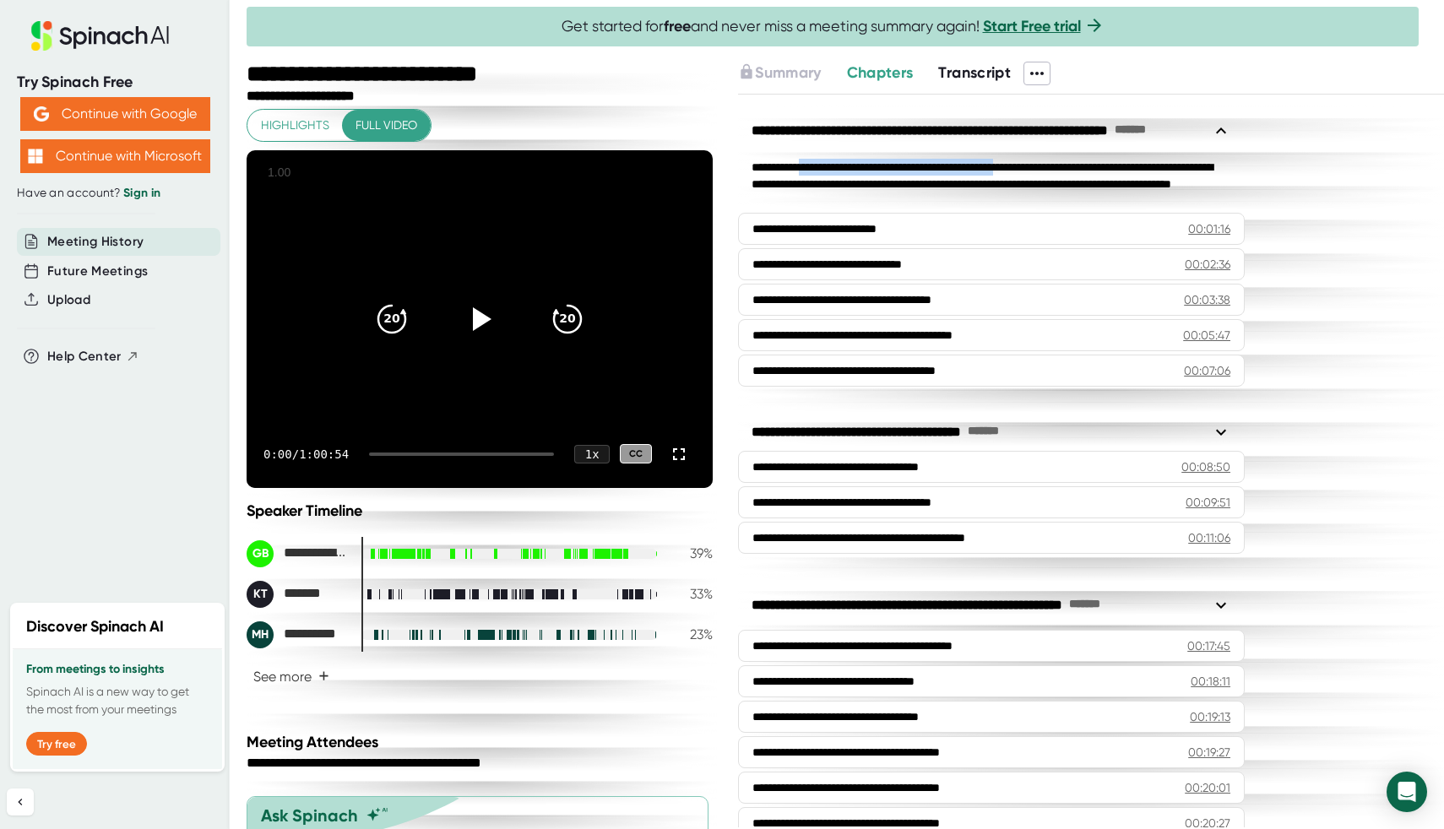
drag, startPoint x: 813, startPoint y: 167, endPoint x: 1060, endPoint y: 173, distance: 247.4
click at [1060, 173] on div "**********" at bounding box center [991, 184] width 507 height 51
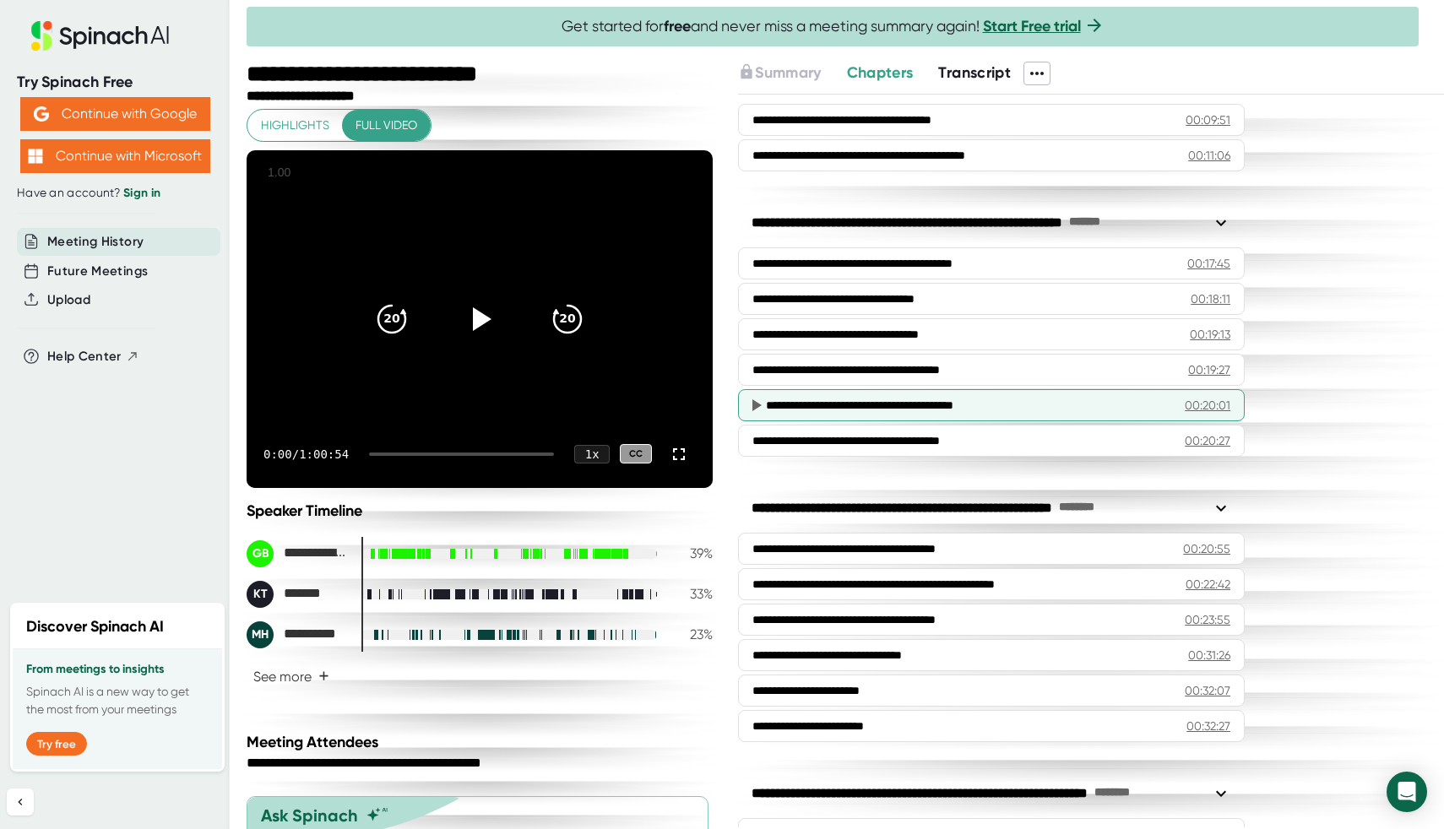
scroll to position [520, 0]
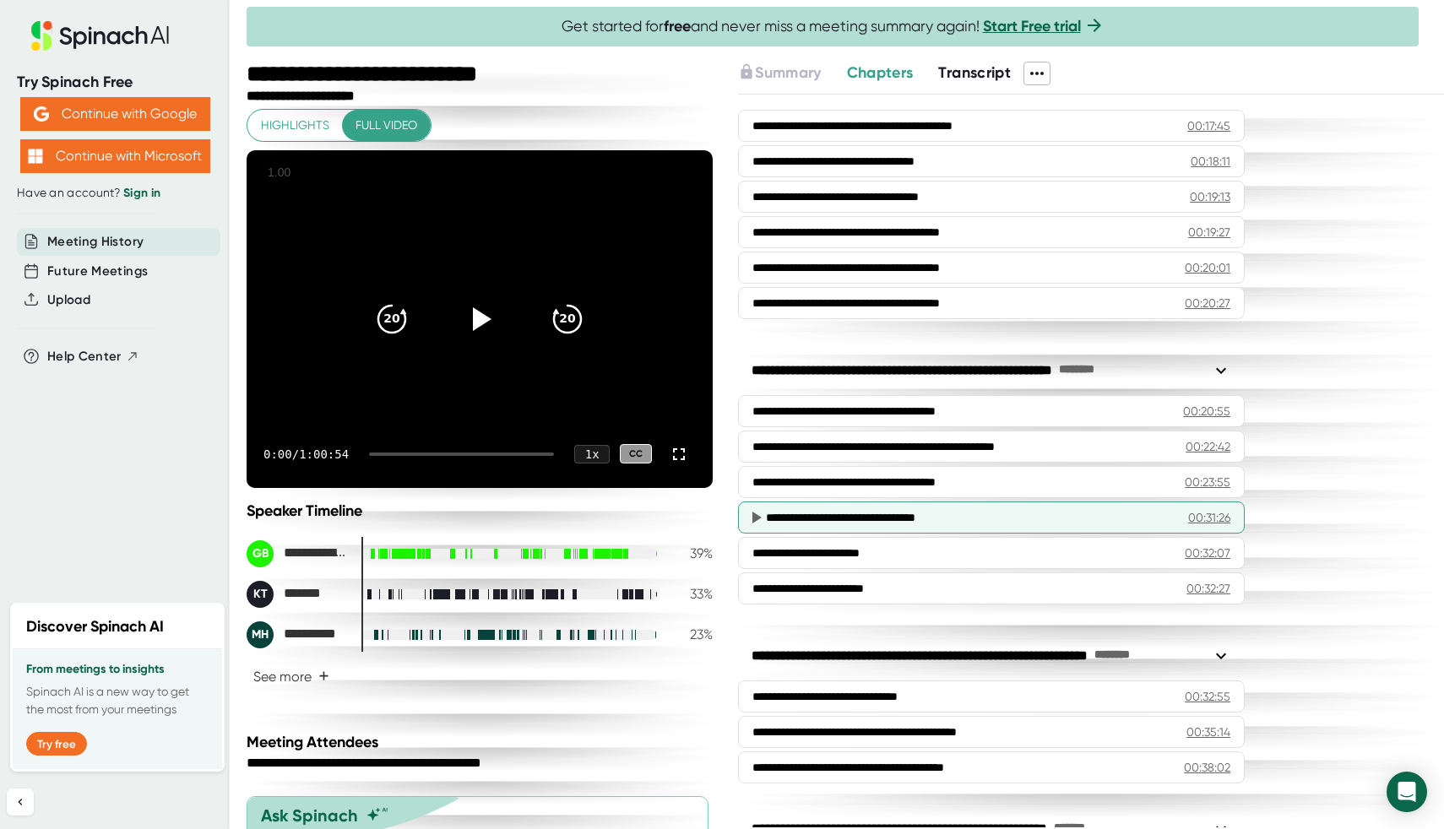
click at [1042, 505] on div "**********" at bounding box center [991, 517] width 507 height 32
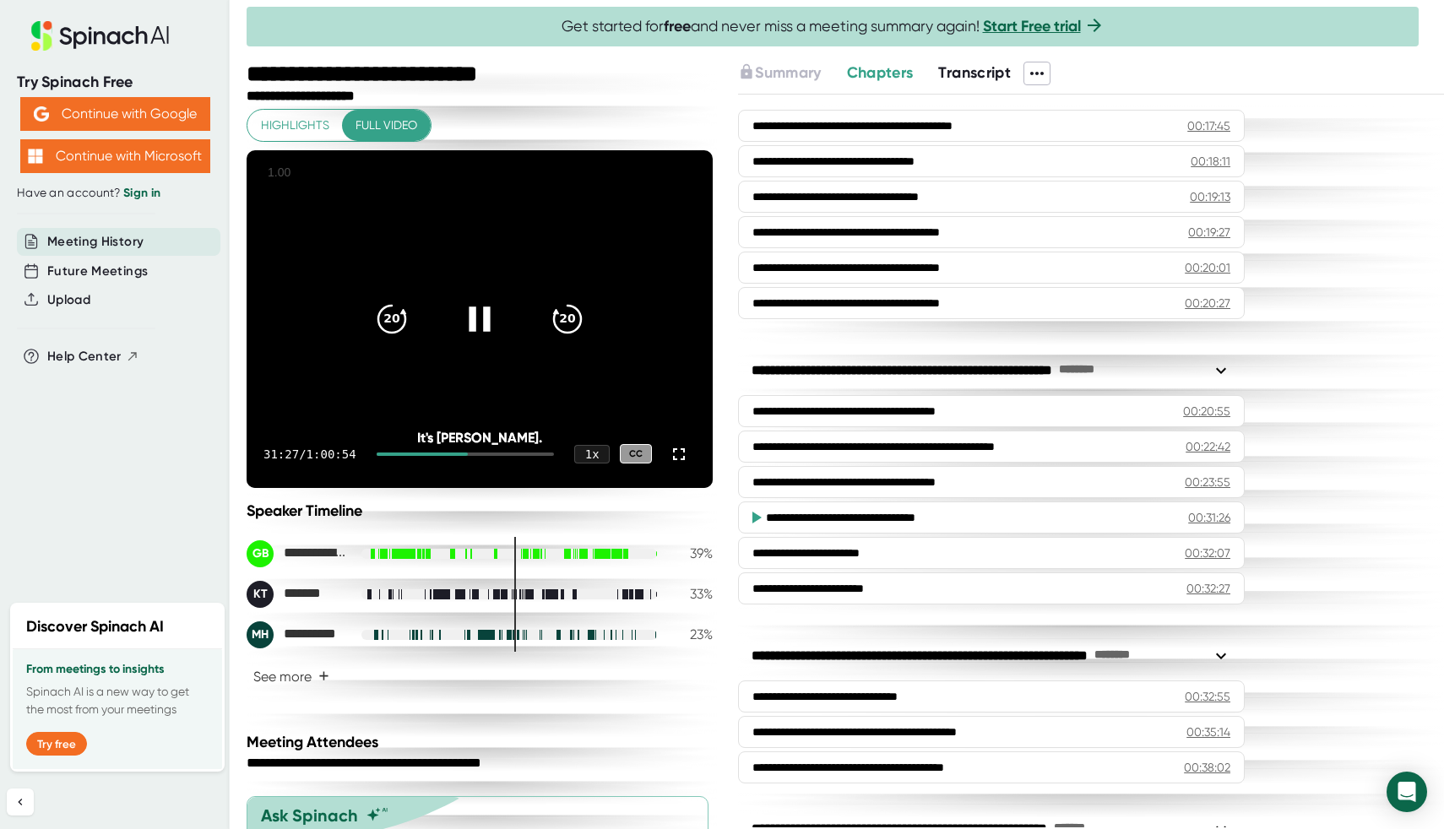
click at [483, 319] on icon at bounding box center [479, 318] width 21 height 24
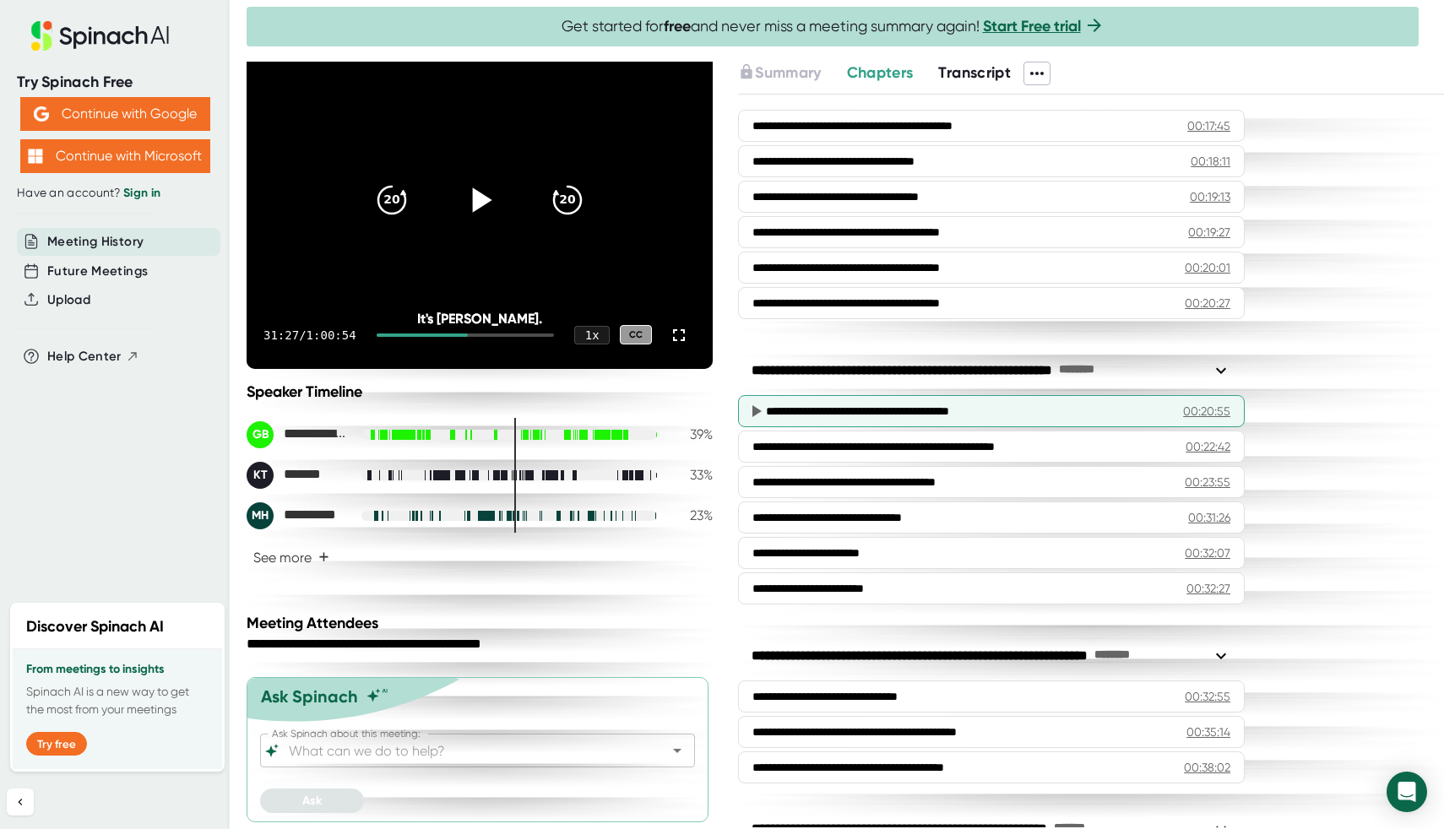
click at [914, 417] on div "**********" at bounding box center [968, 411] width 404 height 17
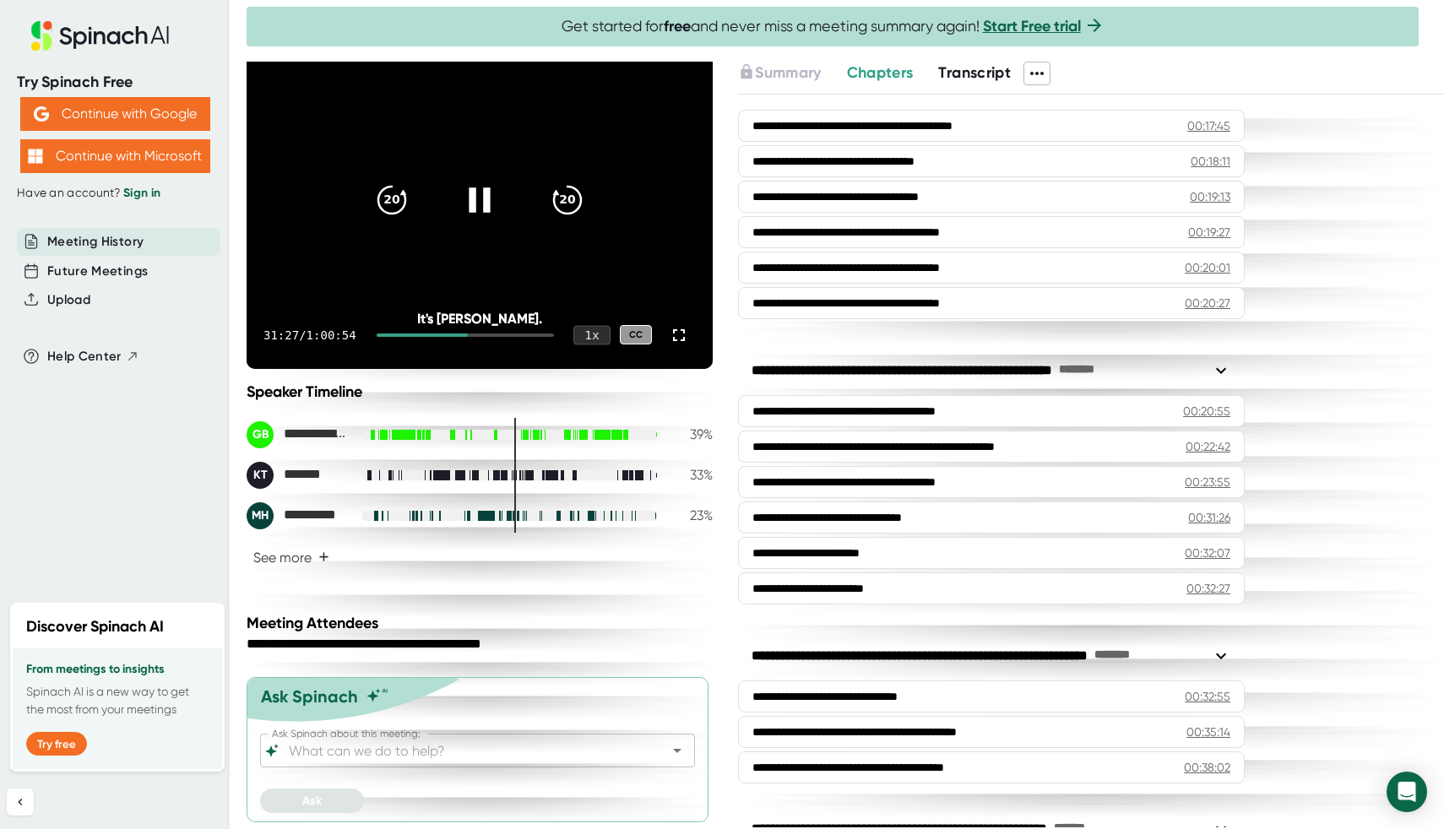
click at [596, 333] on div "1 x" at bounding box center [591, 334] width 37 height 19
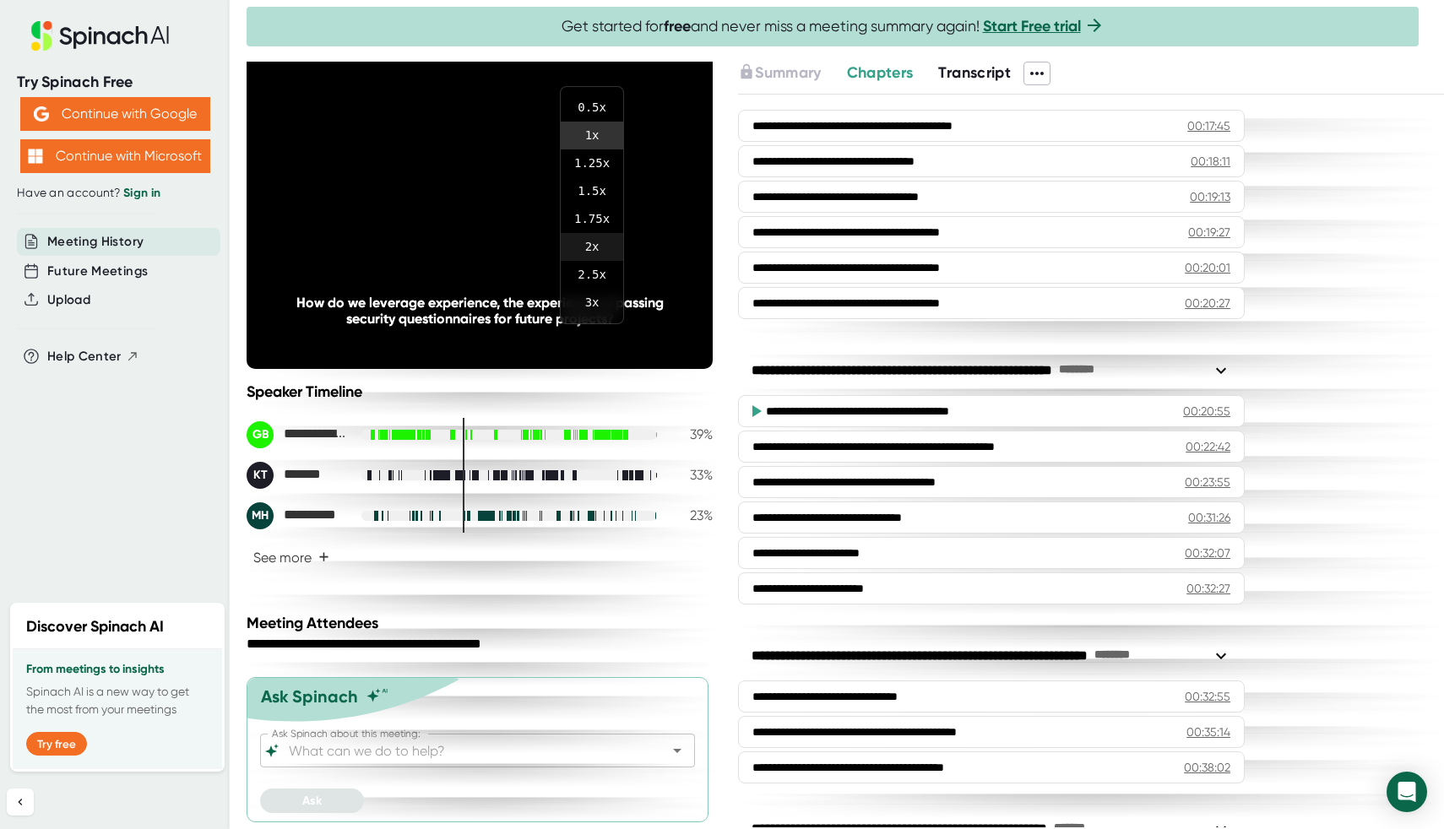
click at [596, 239] on li "2 x" at bounding box center [592, 247] width 62 height 28
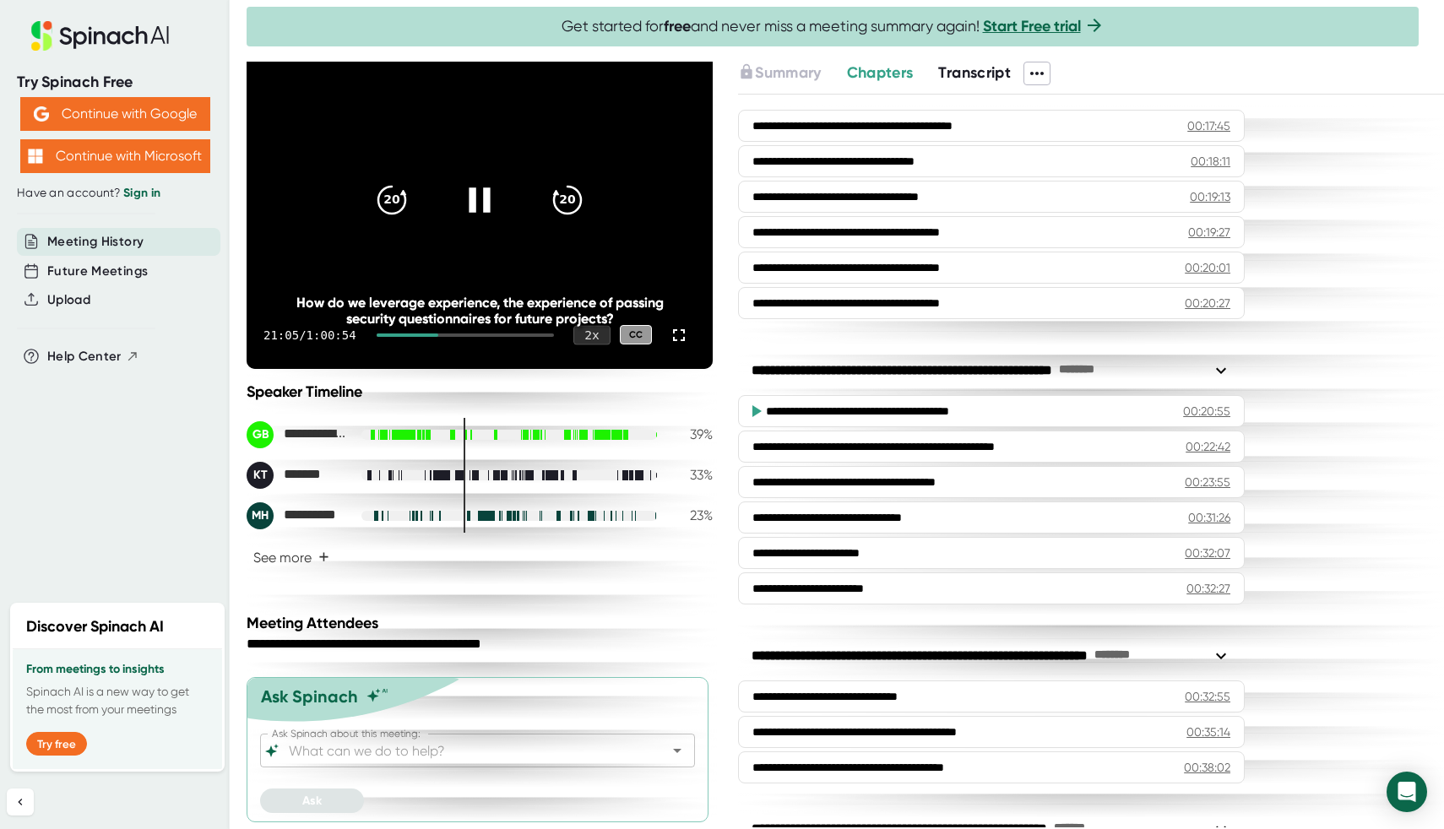
click at [591, 334] on div "2 x" at bounding box center [591, 334] width 37 height 19
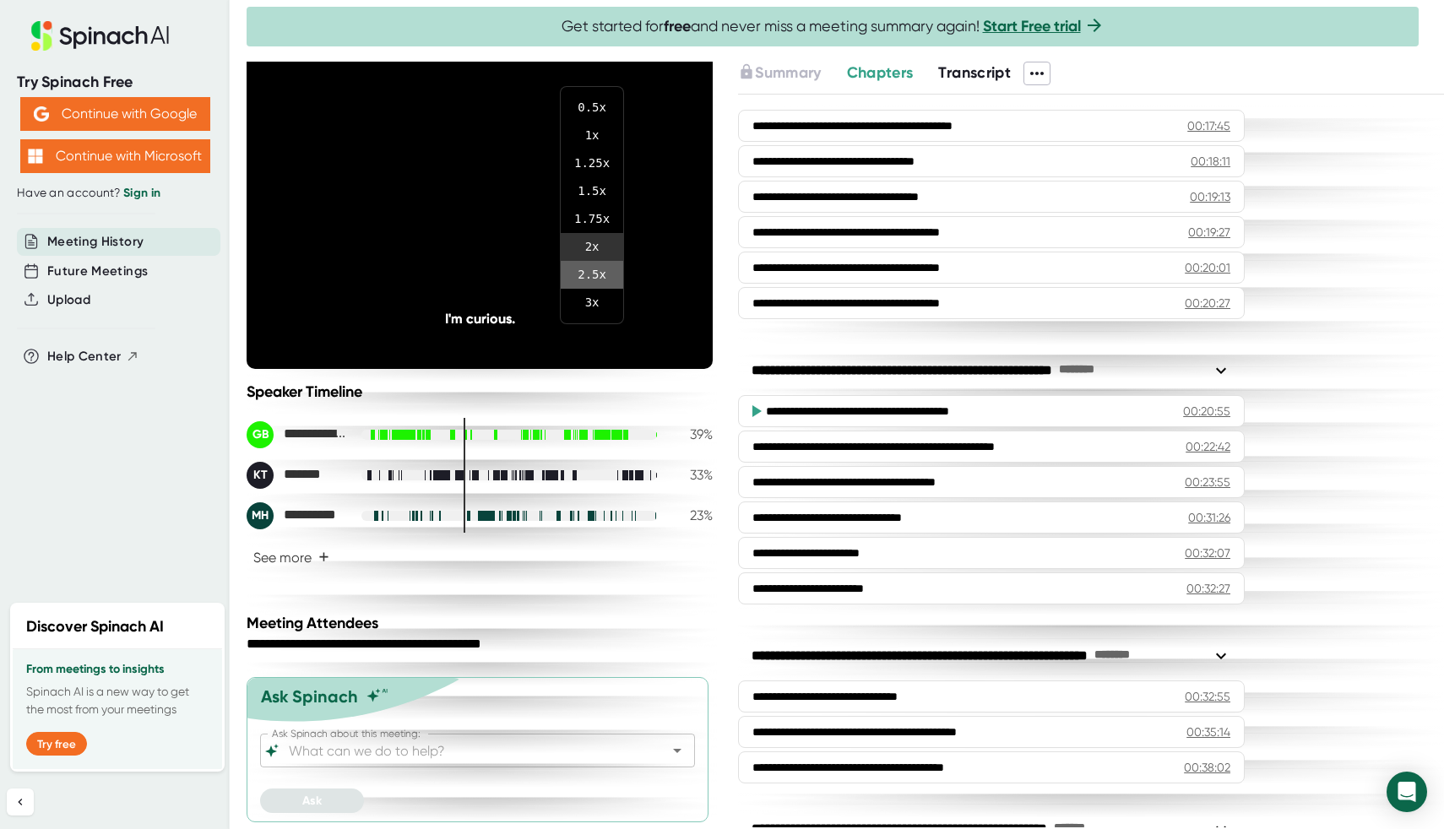
click at [590, 279] on li "2.5 x" at bounding box center [592, 275] width 62 height 28
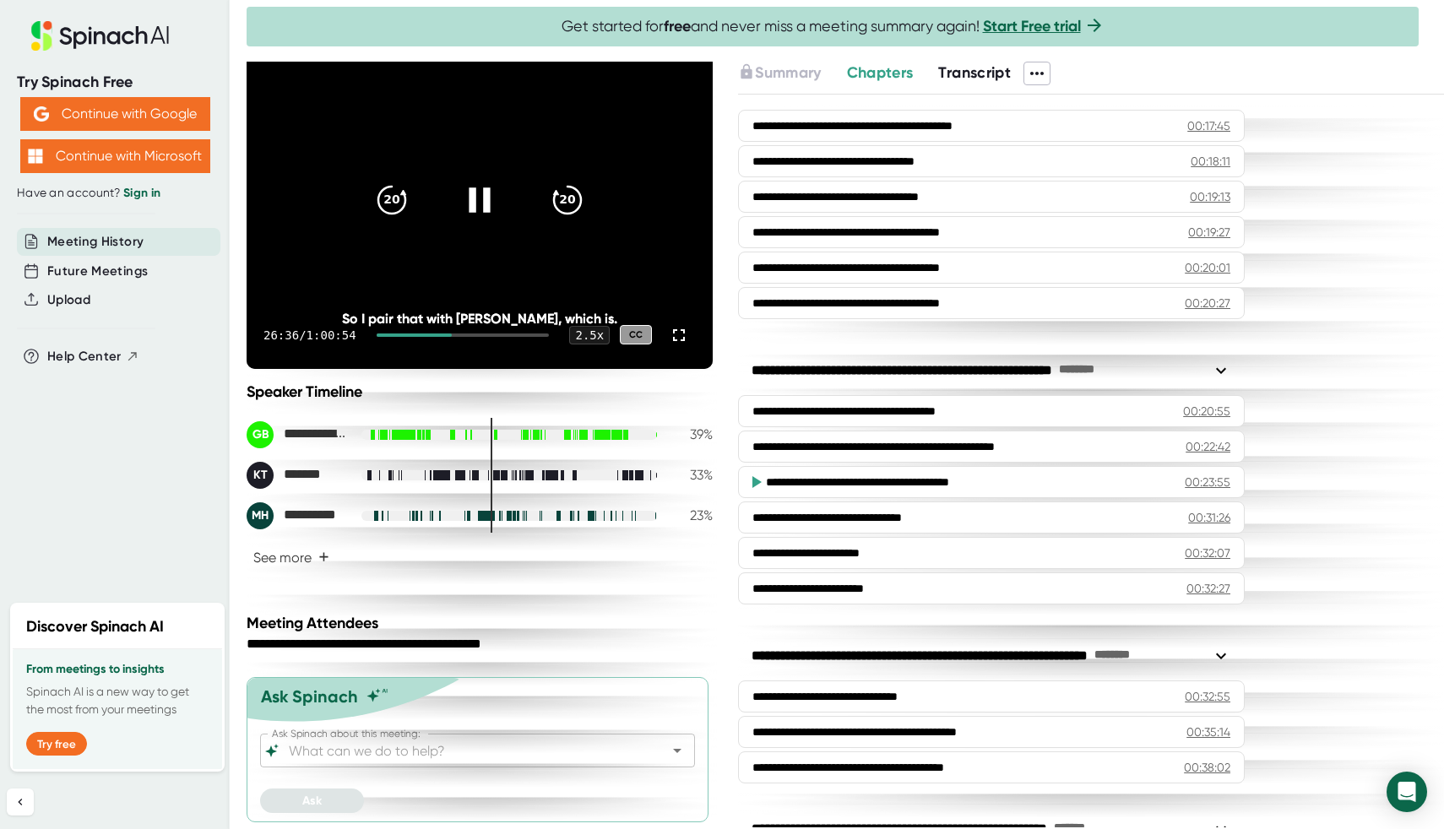
click at [504, 182] on div at bounding box center [479, 200] width 71 height 71
click at [461, 209] on icon at bounding box center [479, 199] width 42 height 42
click at [461, 216] on div at bounding box center [479, 200] width 71 height 71
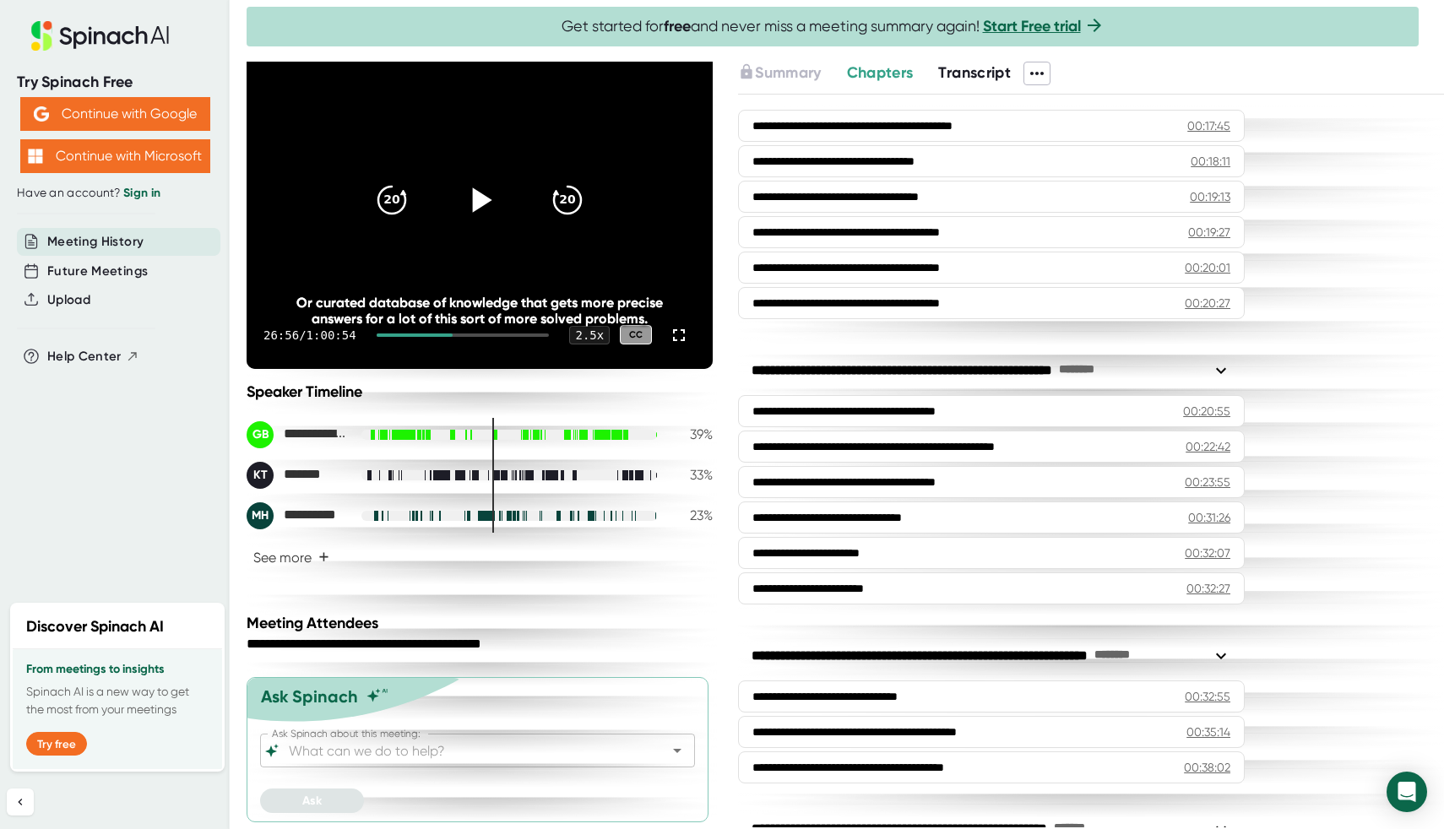
click at [518, 215] on div "20 20" at bounding box center [479, 200] width 243 height 68
click at [496, 212] on icon at bounding box center [479, 199] width 42 height 42
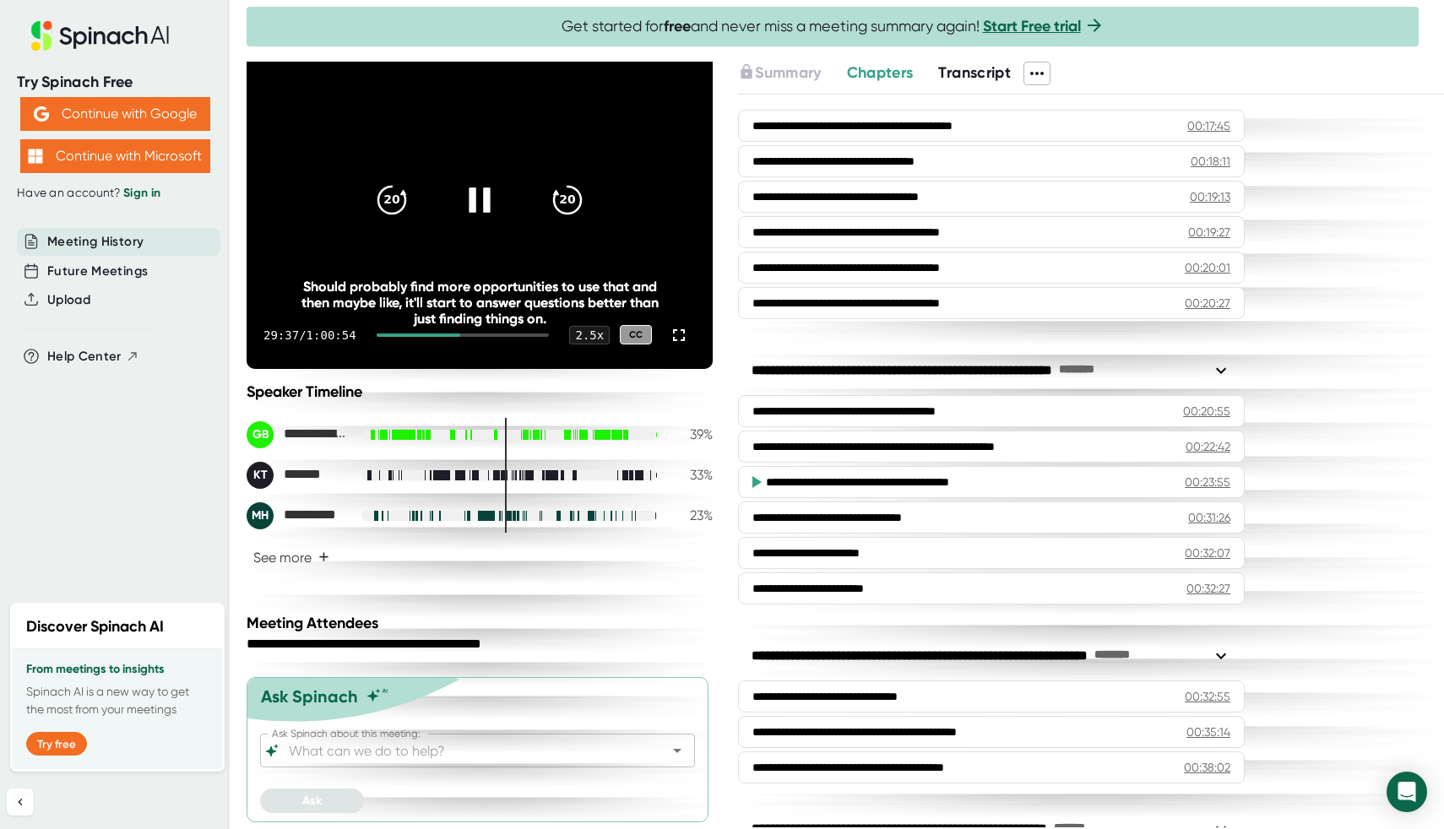
click at [477, 188] on icon at bounding box center [479, 199] width 42 height 42
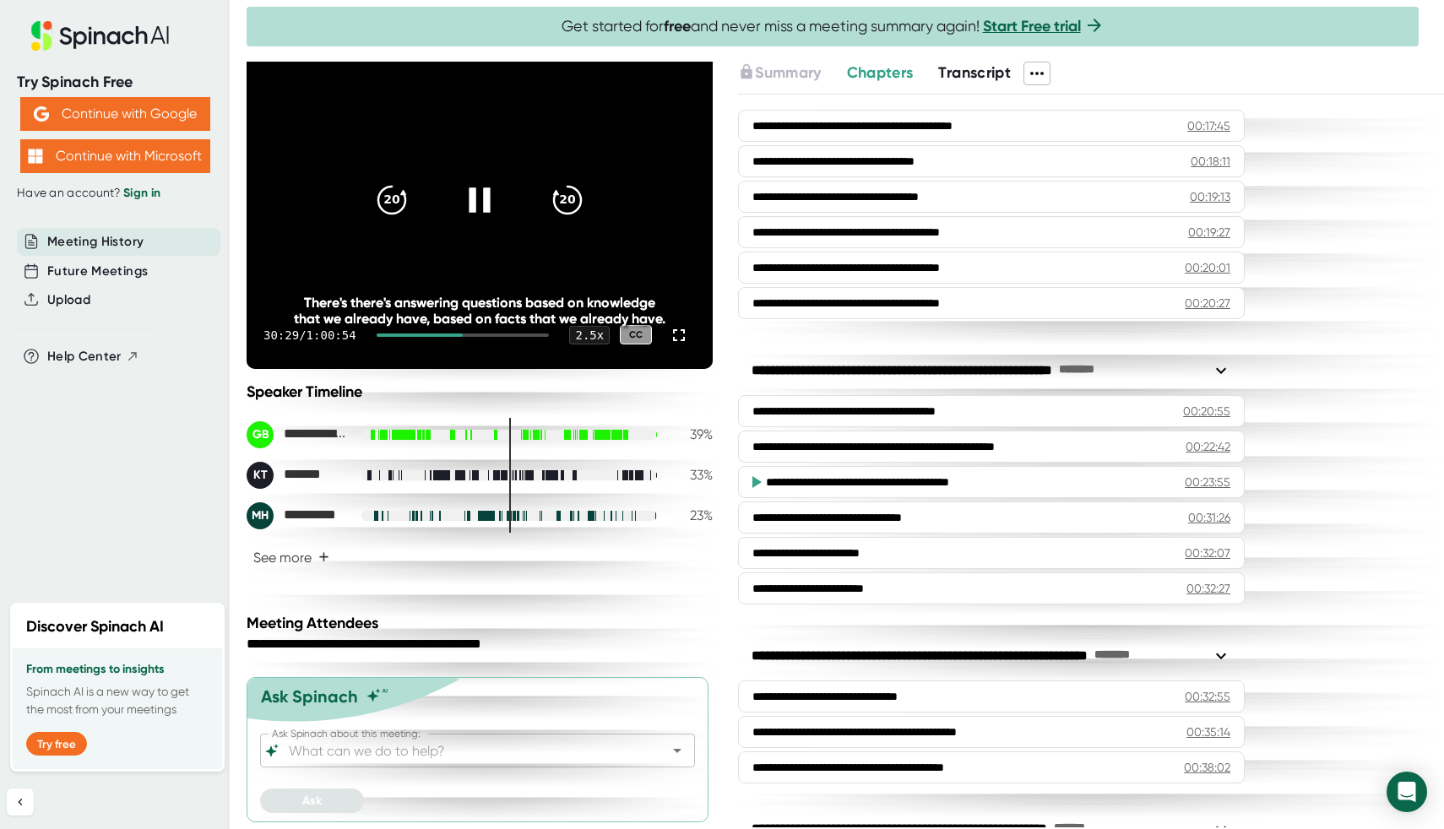
click at [487, 221] on div at bounding box center [479, 200] width 71 height 71
